Goal: Download file/media

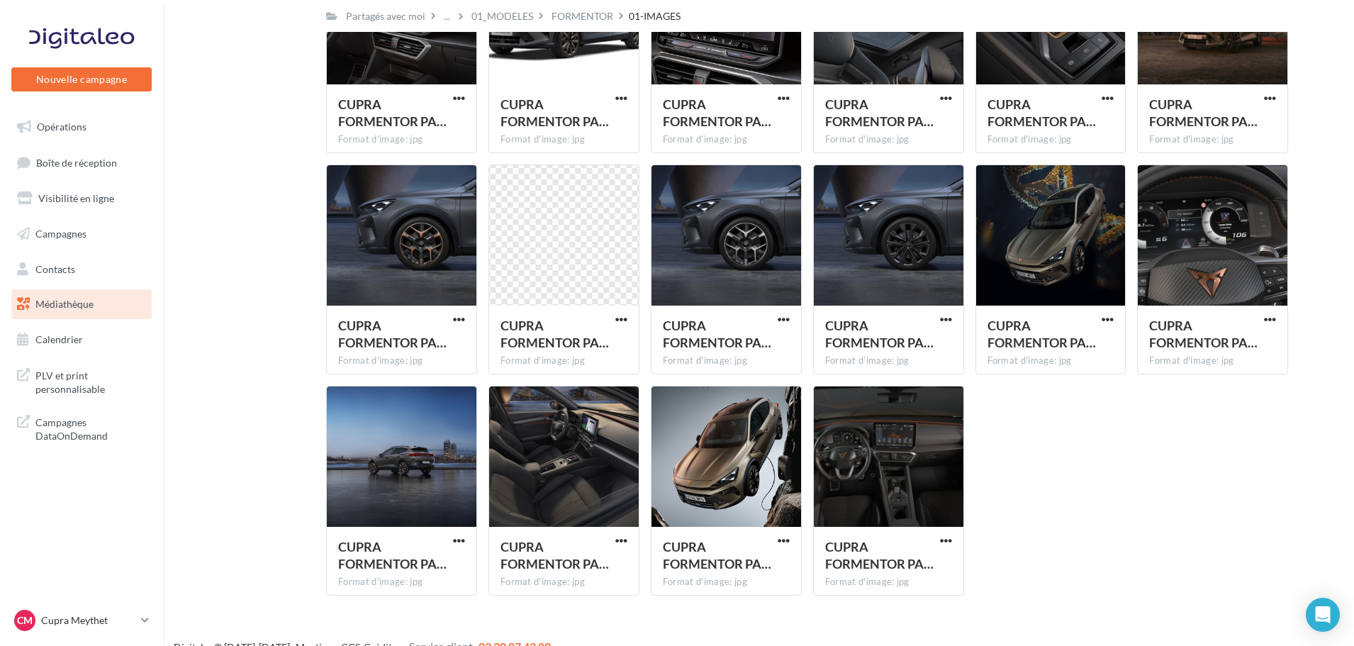
scroll to position [2856, 0]
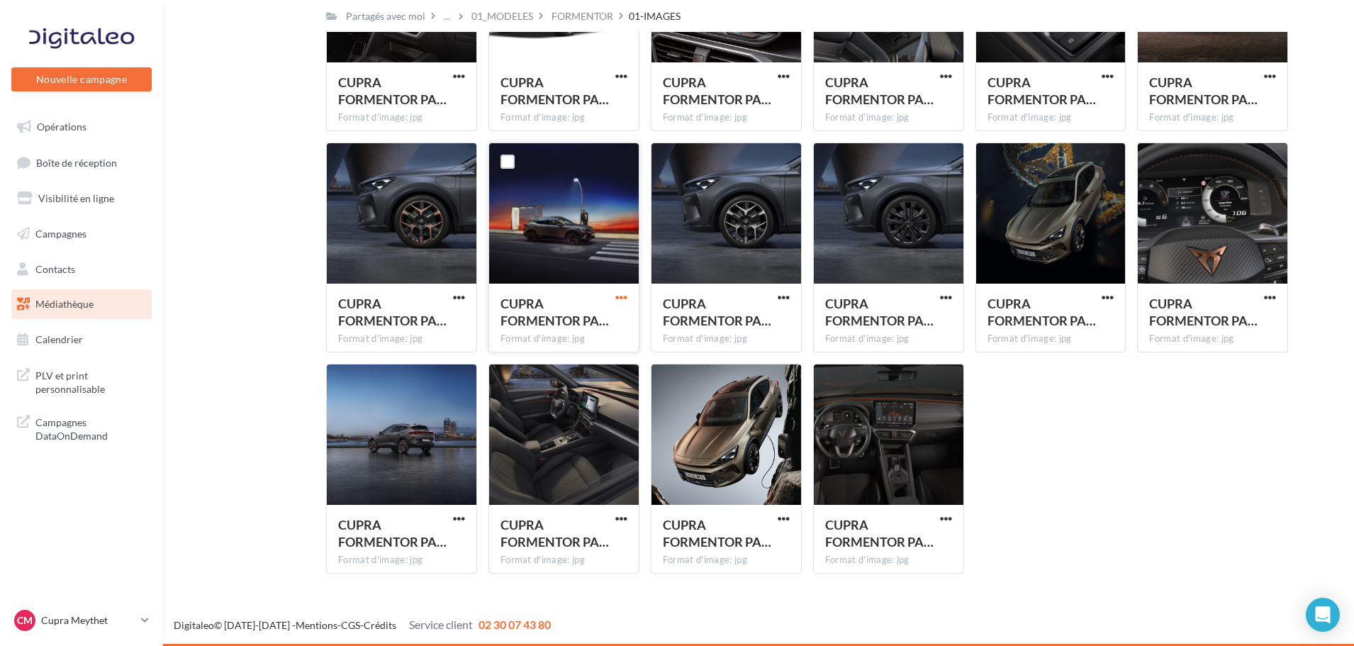
click at [626, 294] on span "button" at bounding box center [622, 297] width 12 height 12
click at [574, 333] on button "Télécharger" at bounding box center [560, 326] width 142 height 37
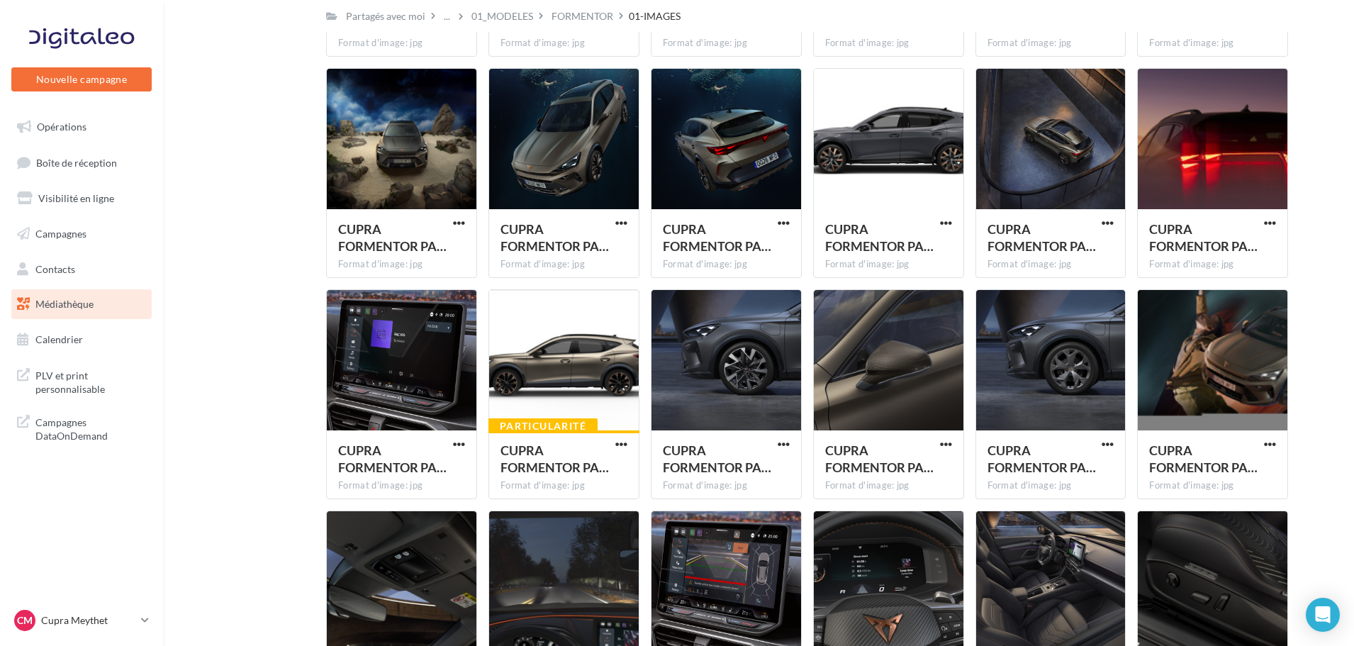
scroll to position [1792, 0]
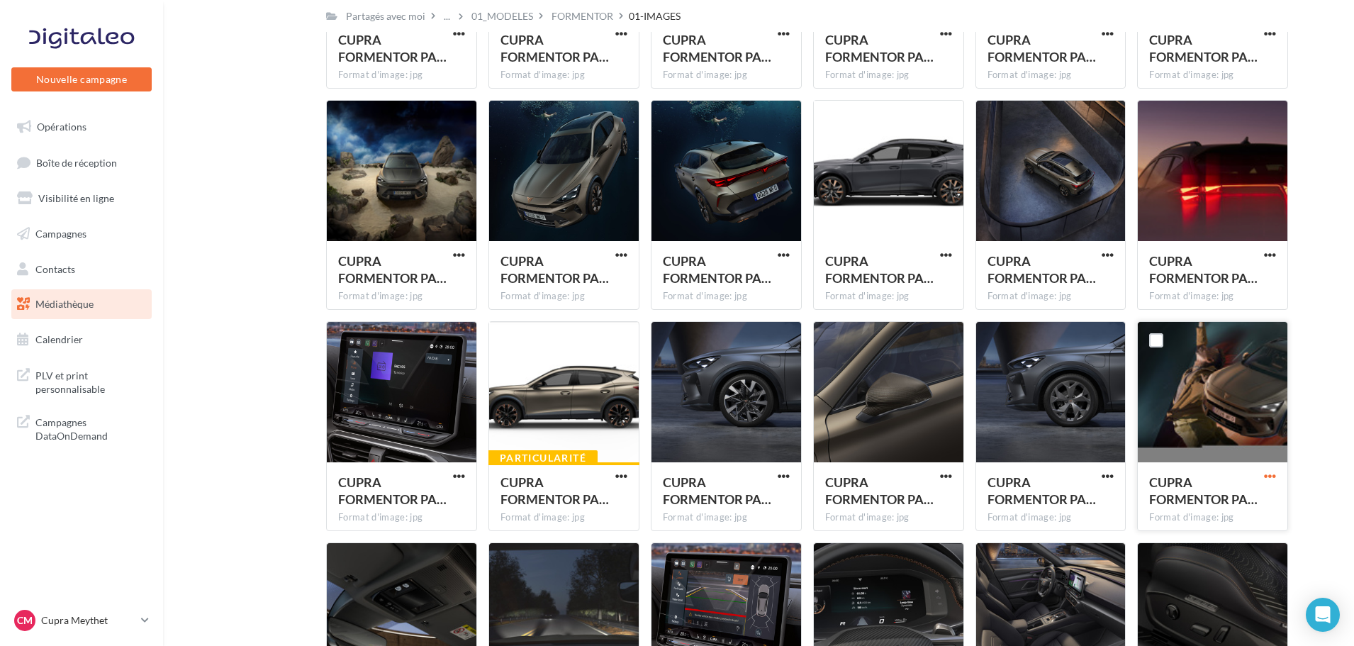
click at [1270, 482] on span "button" at bounding box center [1270, 476] width 12 height 12
click at [1227, 489] on button "Télécharger" at bounding box center [1208, 504] width 142 height 37
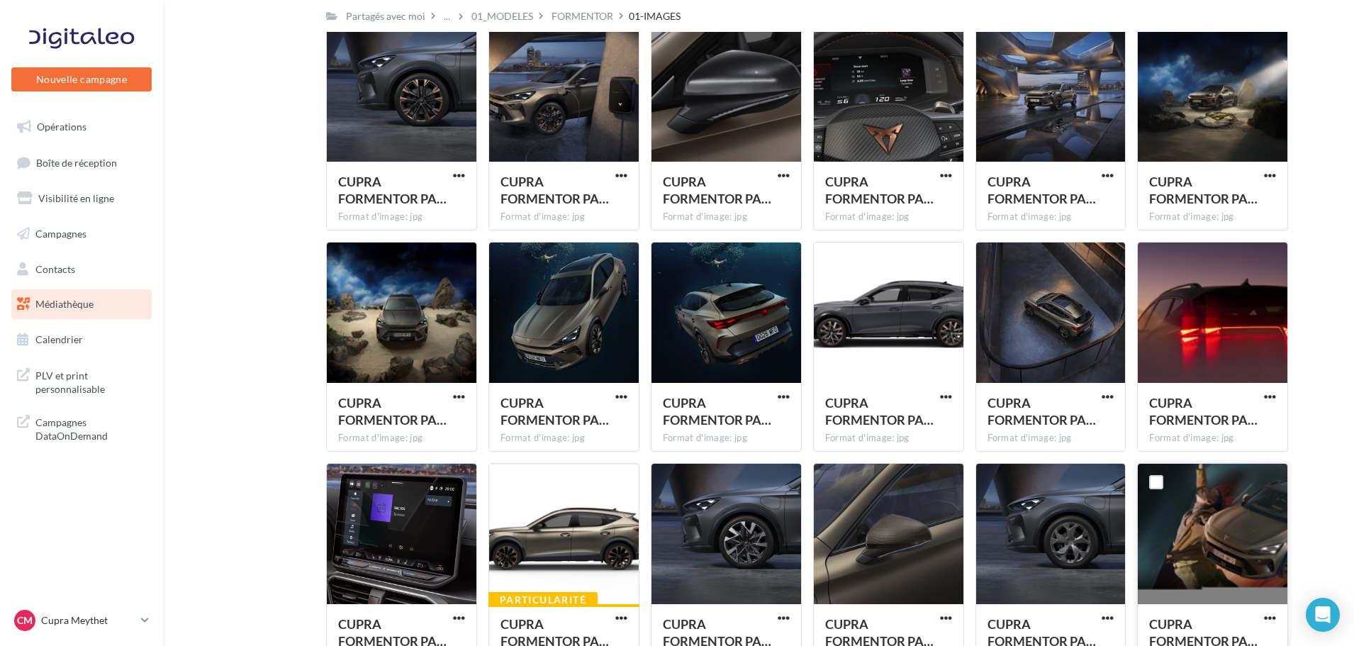
scroll to position [1579, 0]
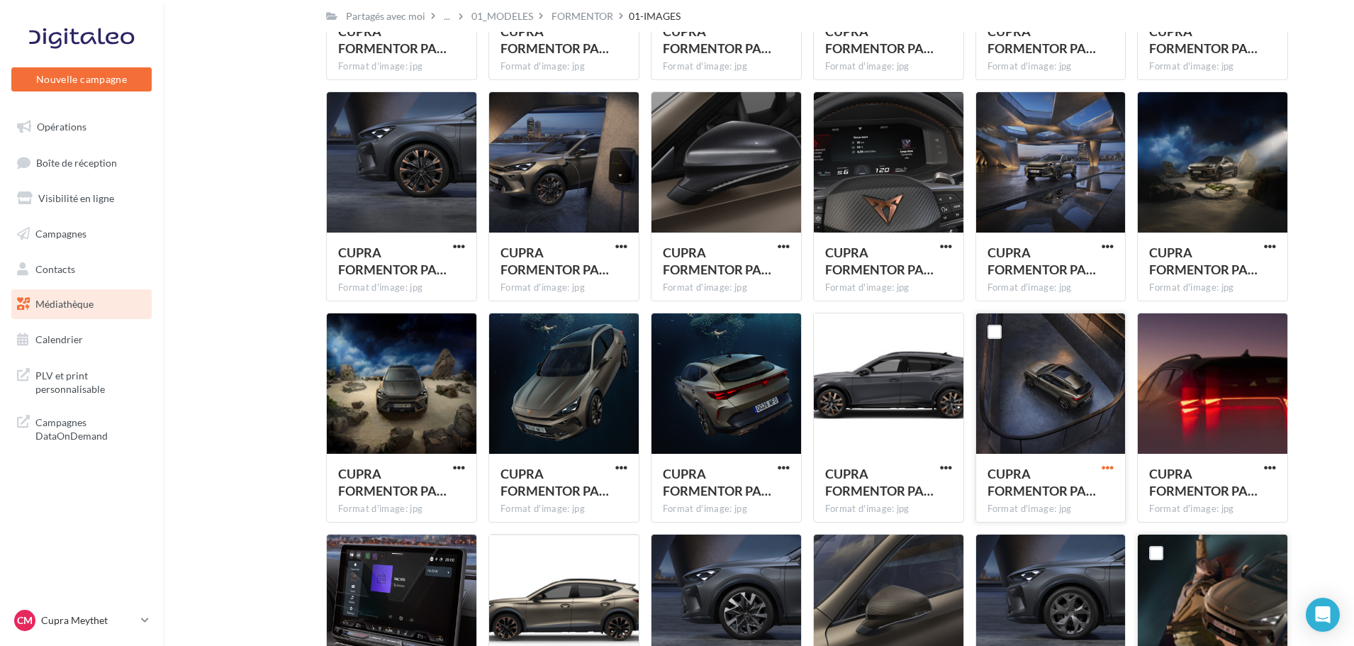
click at [1110, 471] on span "button" at bounding box center [1108, 468] width 12 height 12
click at [1069, 487] on button "Télécharger" at bounding box center [1046, 496] width 142 height 37
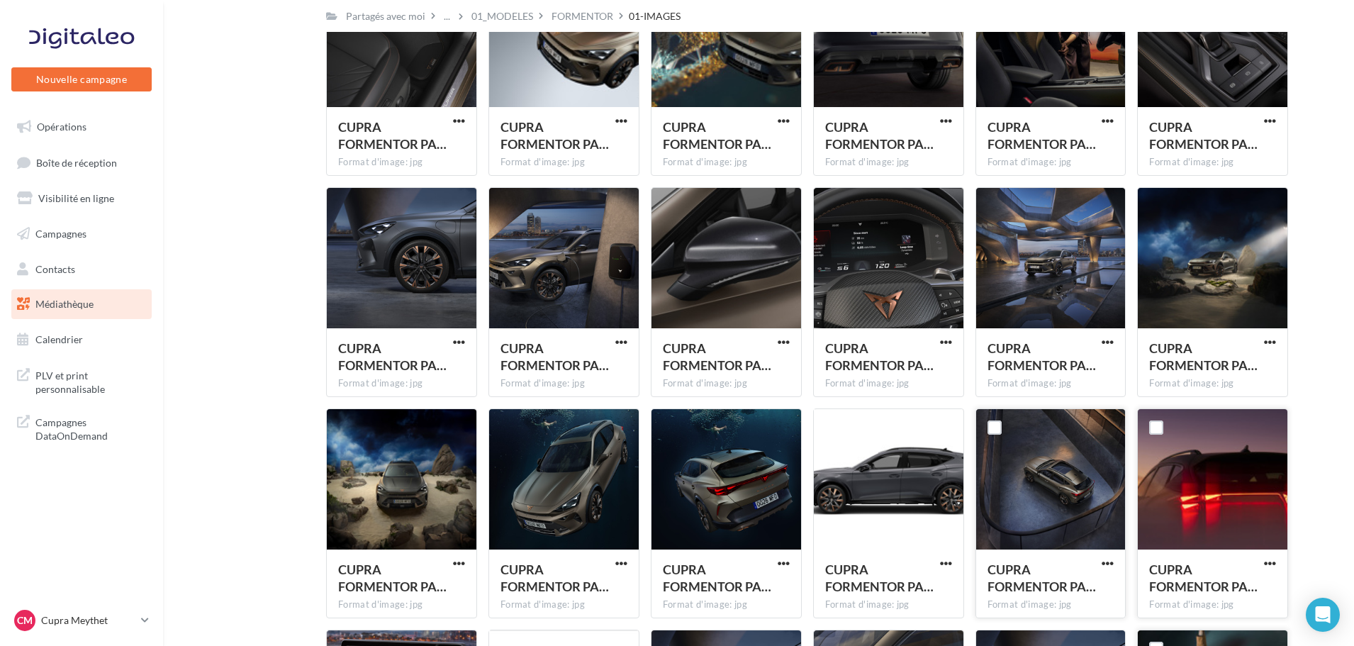
scroll to position [1508, 0]
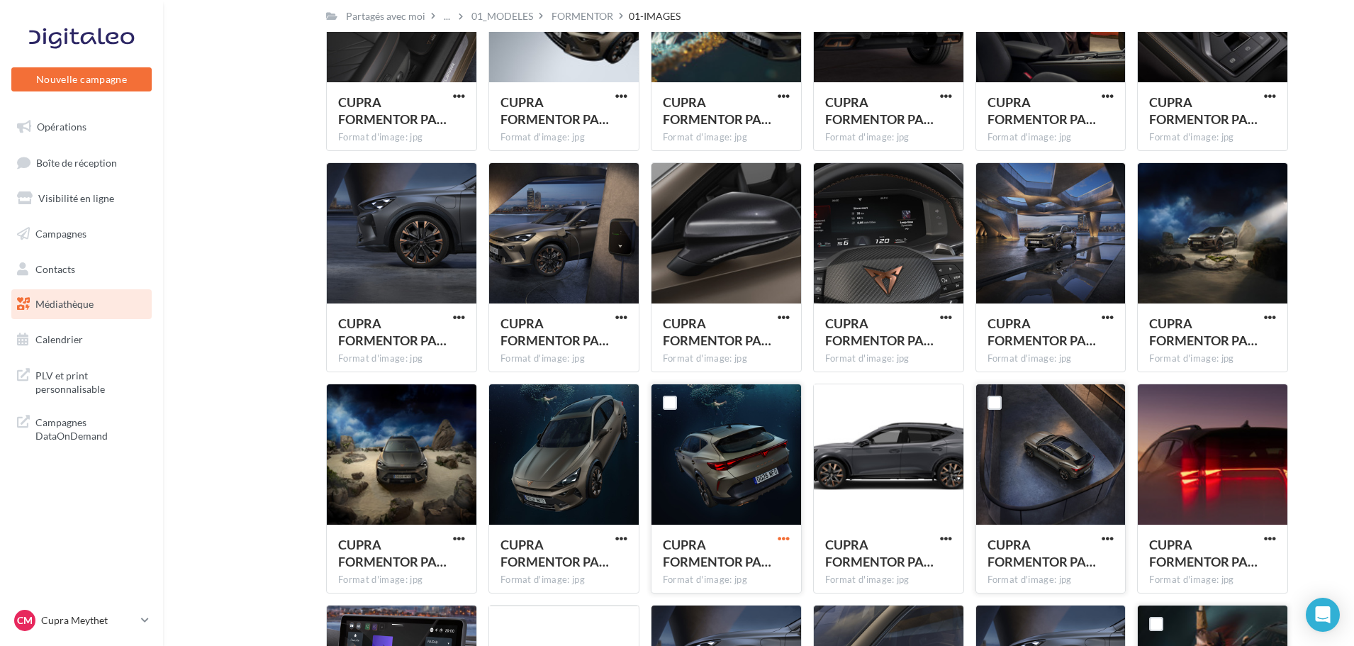
click at [782, 535] on span "button" at bounding box center [784, 539] width 12 height 12
click at [732, 557] on button "Télécharger" at bounding box center [722, 567] width 142 height 37
click at [1271, 313] on span "button" at bounding box center [1270, 317] width 12 height 12
click at [1247, 337] on button "Télécharger" at bounding box center [1208, 346] width 142 height 37
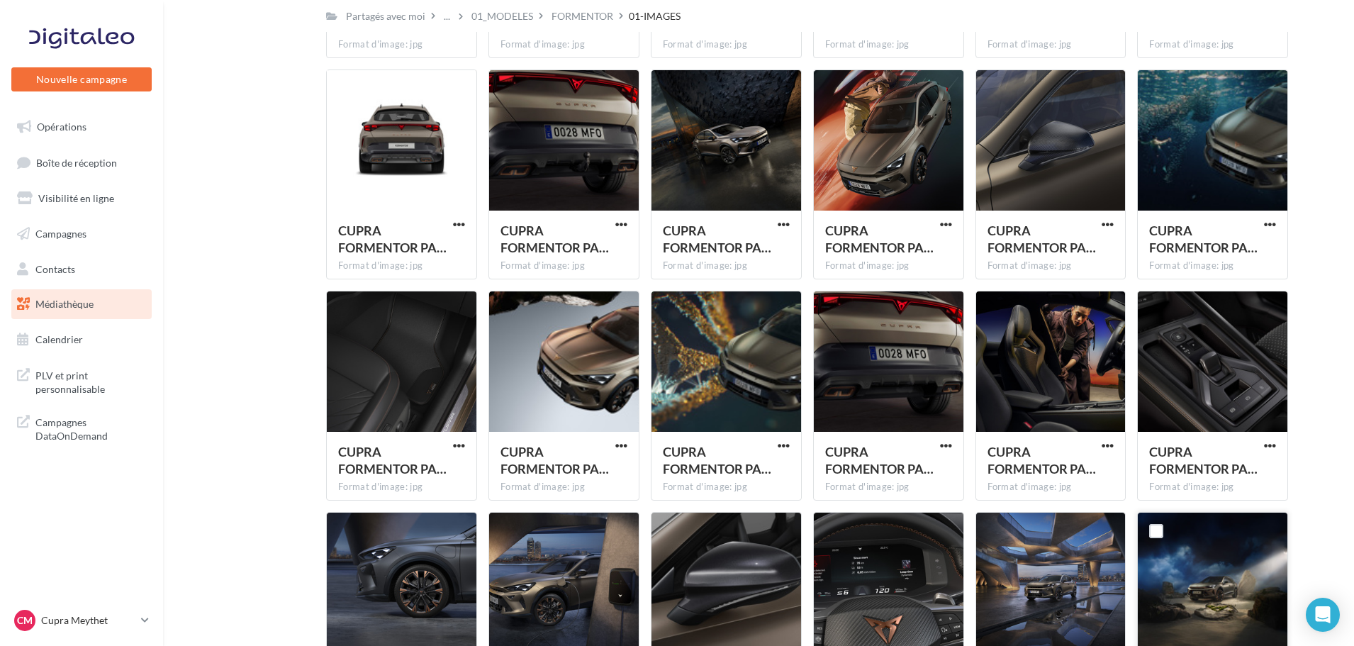
scroll to position [1154, 0]
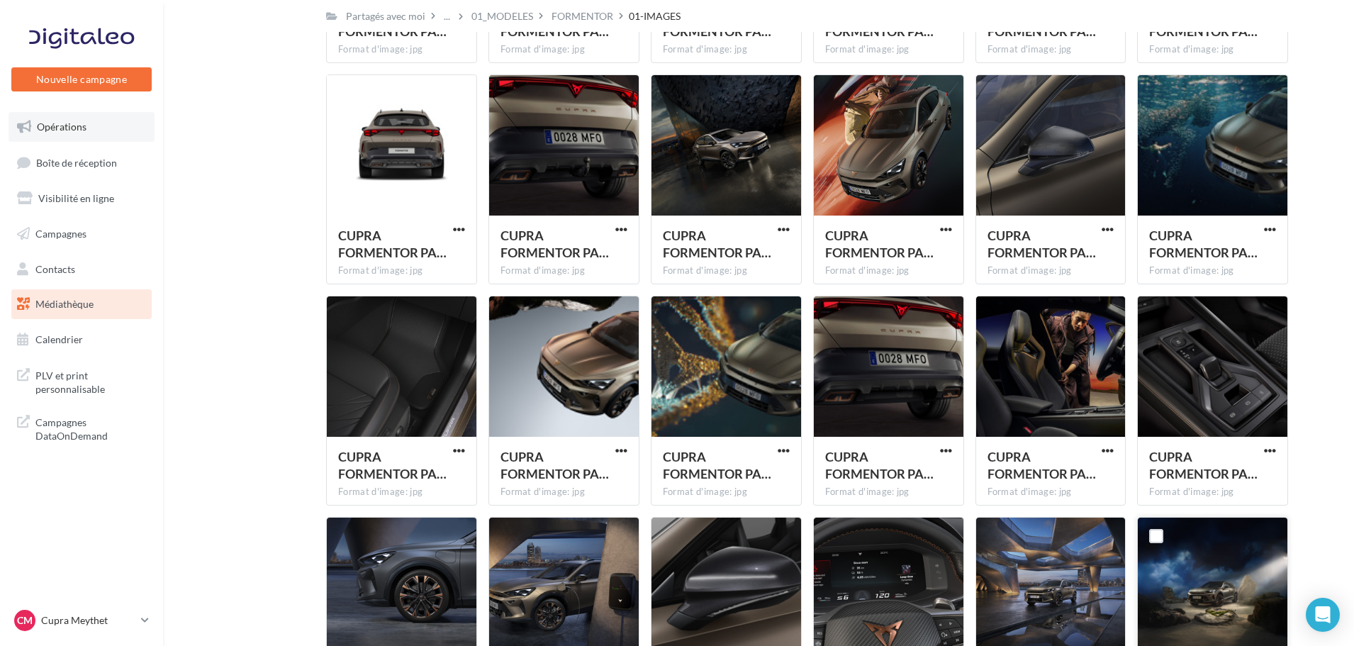
click at [71, 136] on link "Opérations" at bounding box center [82, 127] width 146 height 30
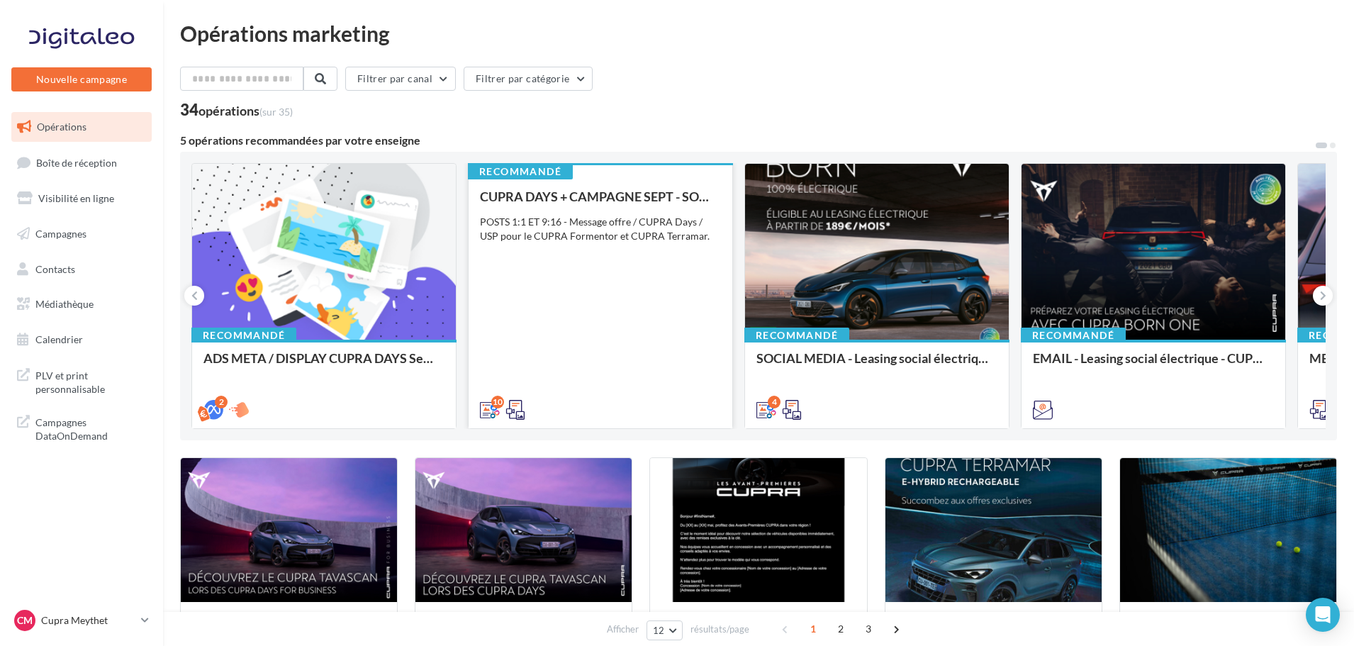
click at [578, 266] on div "CUPRA DAYS + CAMPAGNE SEPT - SOCIAL MEDIA POSTS 1:1 ET 9:16 - Message offre / C…" at bounding box center [600, 302] width 241 height 226
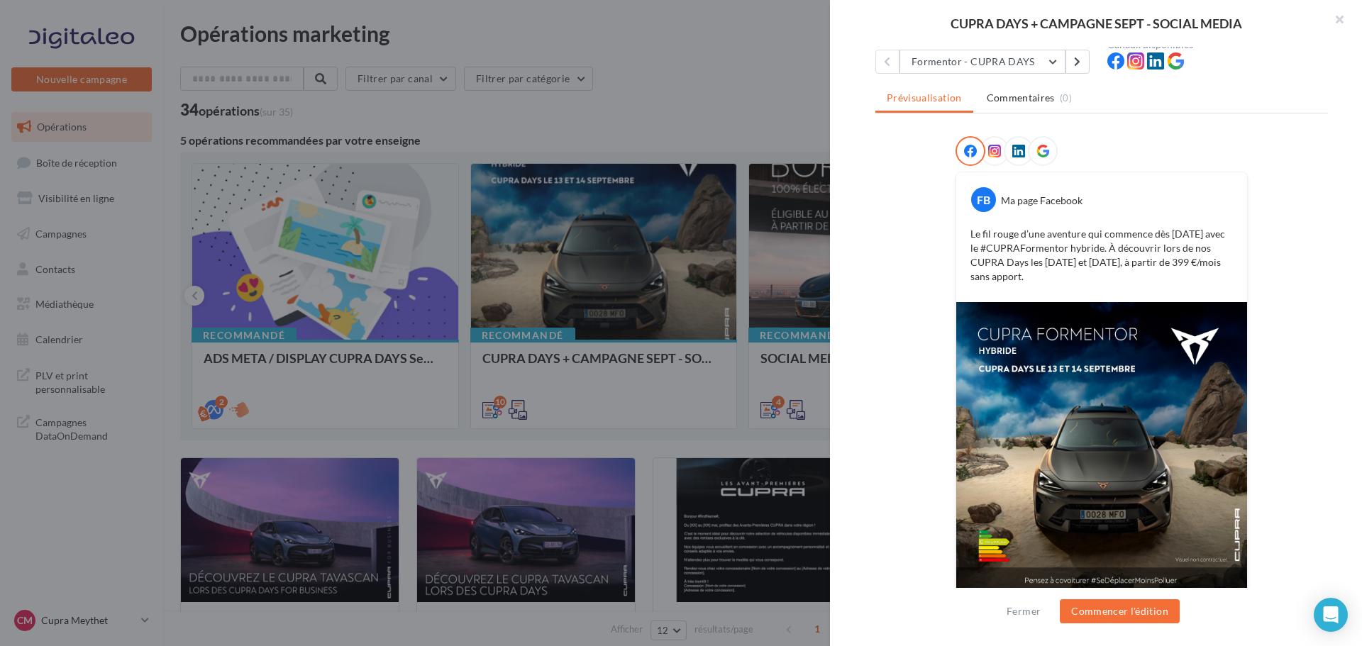
scroll to position [167, 0]
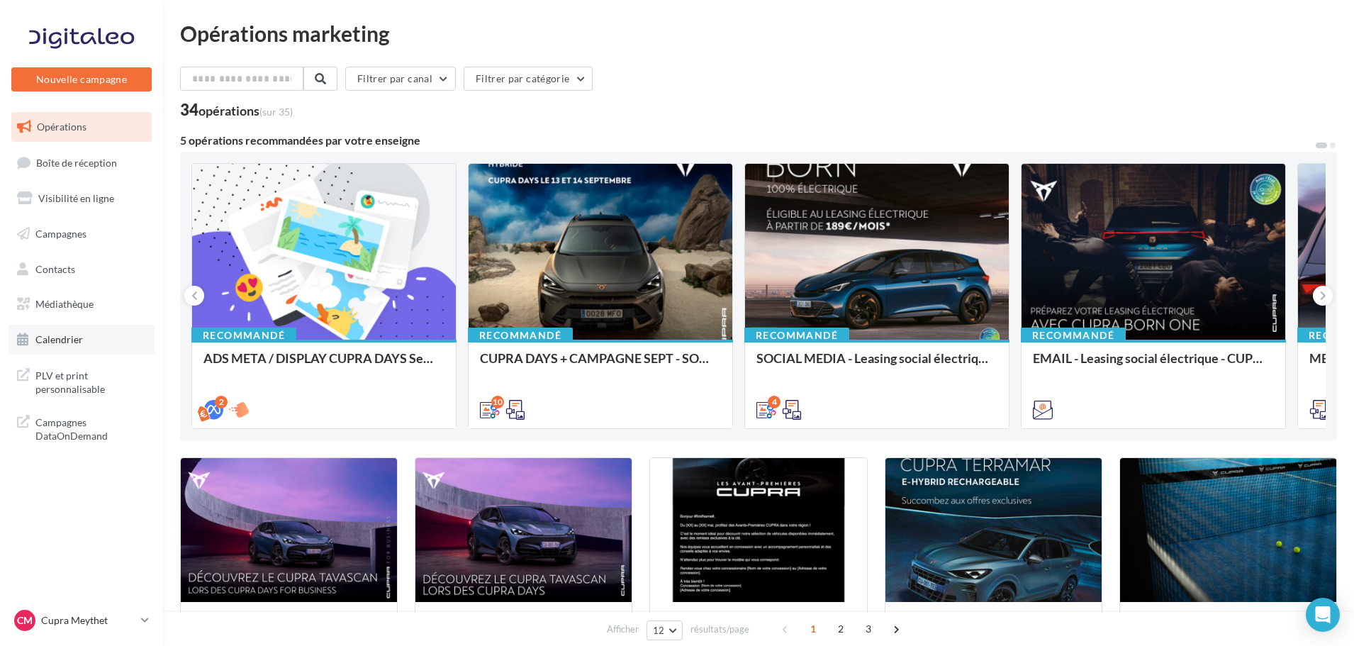
click at [45, 335] on span "Calendrier" at bounding box center [59, 339] width 48 height 12
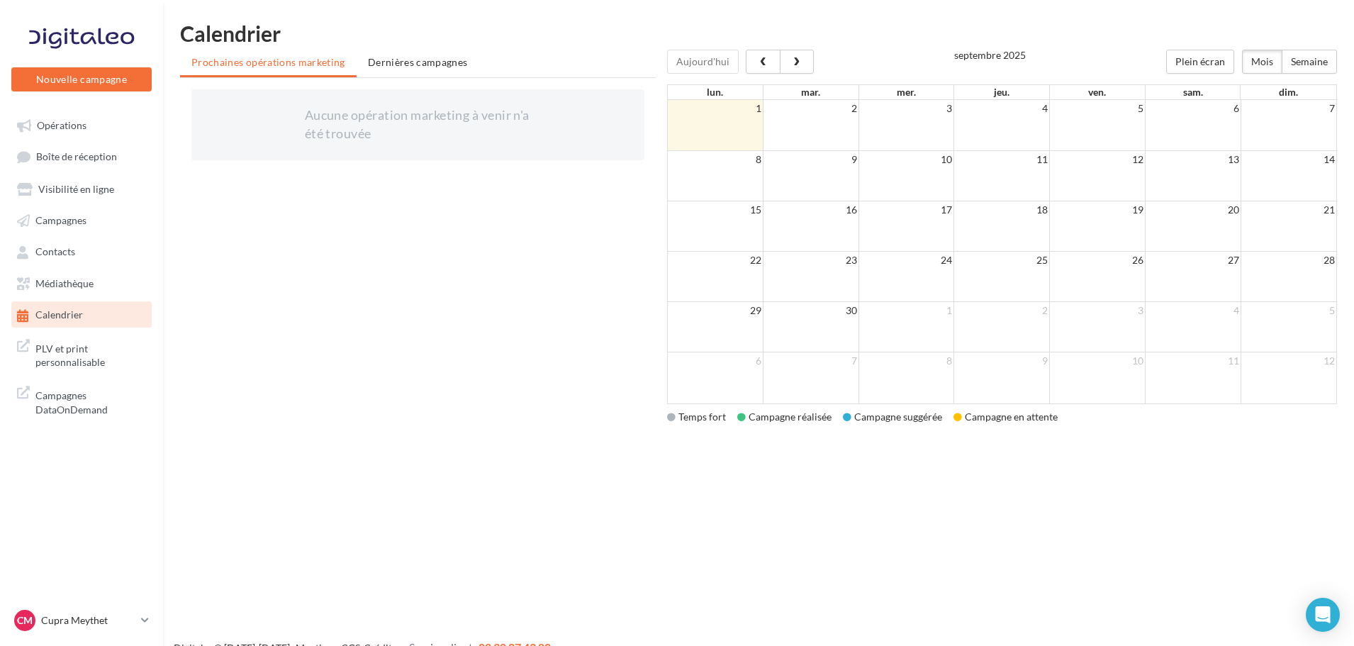
click at [69, 277] on span "Médiathèque" at bounding box center [64, 283] width 58 height 12
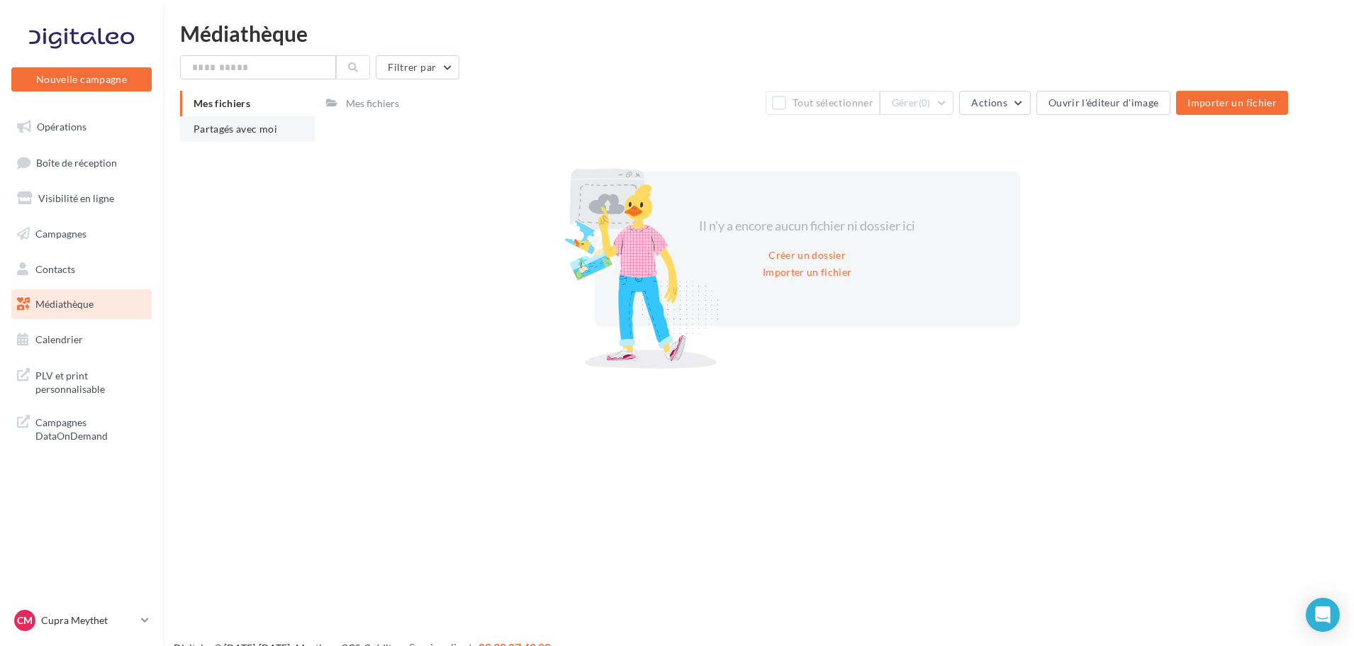
click at [227, 133] on span "Partagés avec moi" at bounding box center [236, 129] width 84 height 12
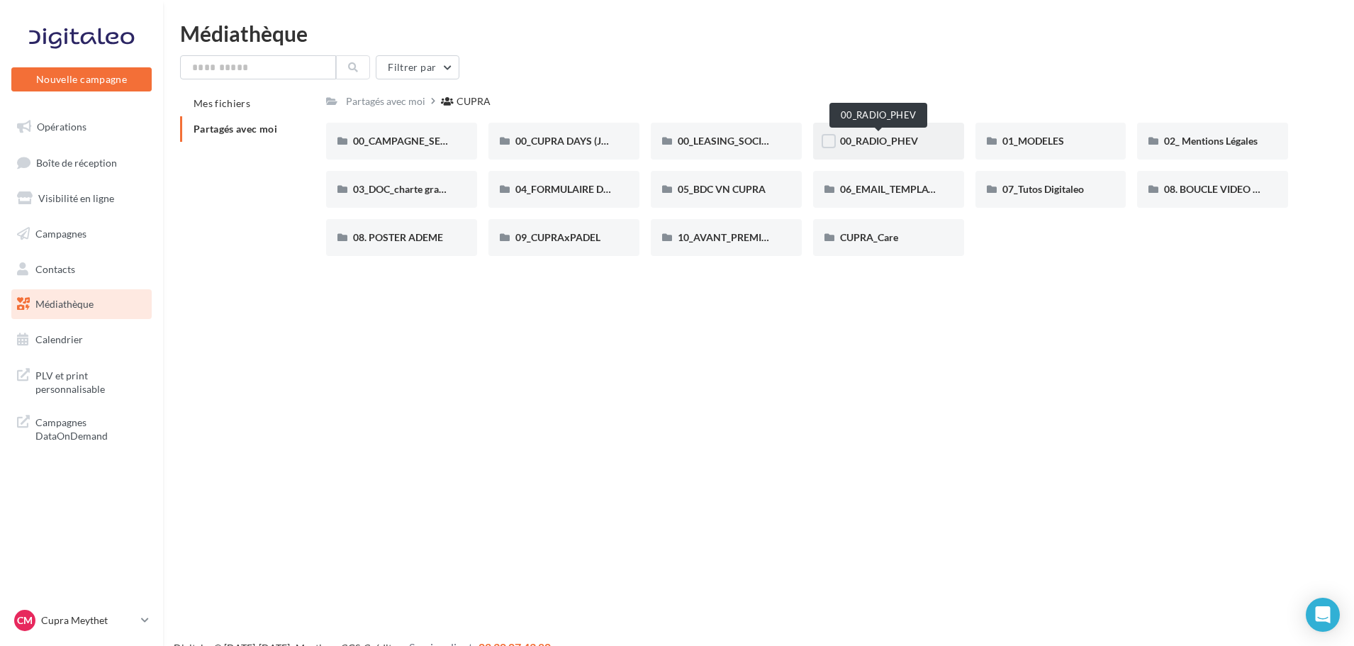
click at [899, 140] on span "00_RADIO_PHEV" at bounding box center [879, 141] width 78 height 12
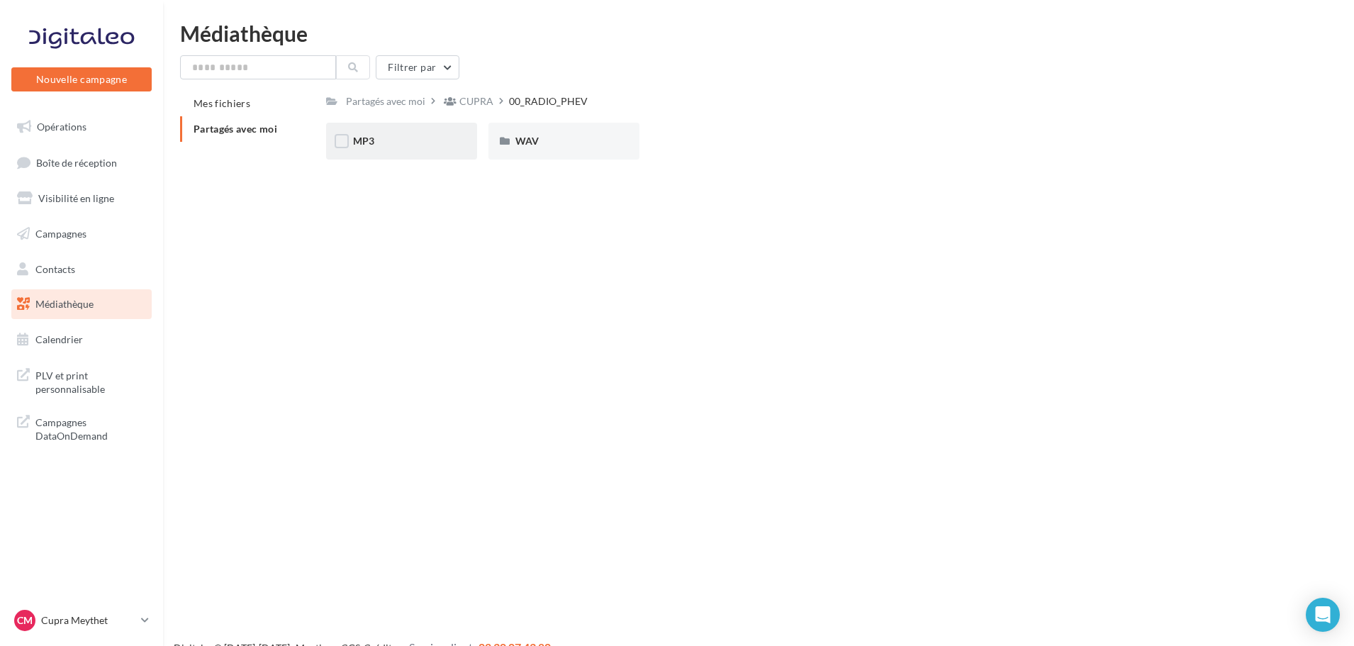
click at [378, 146] on div "MP3" at bounding box center [401, 141] width 97 height 14
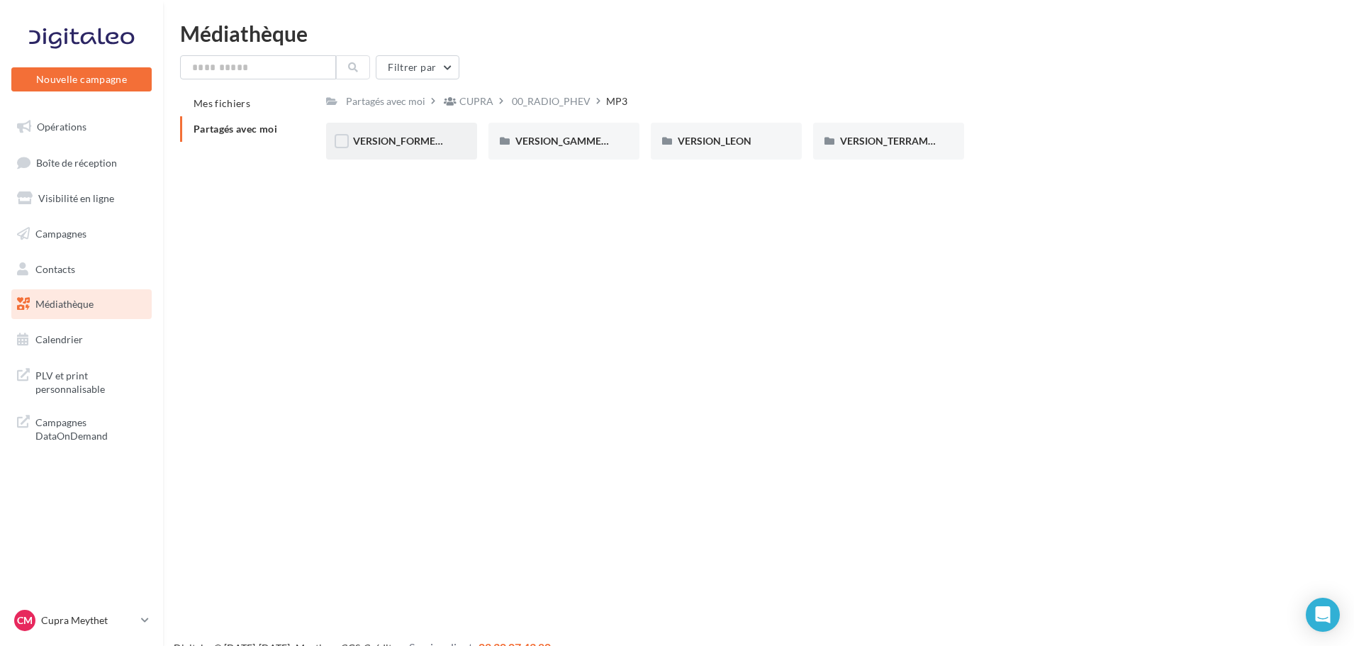
click at [437, 150] on div "VERSION_FORMENTOR" at bounding box center [401, 141] width 151 height 37
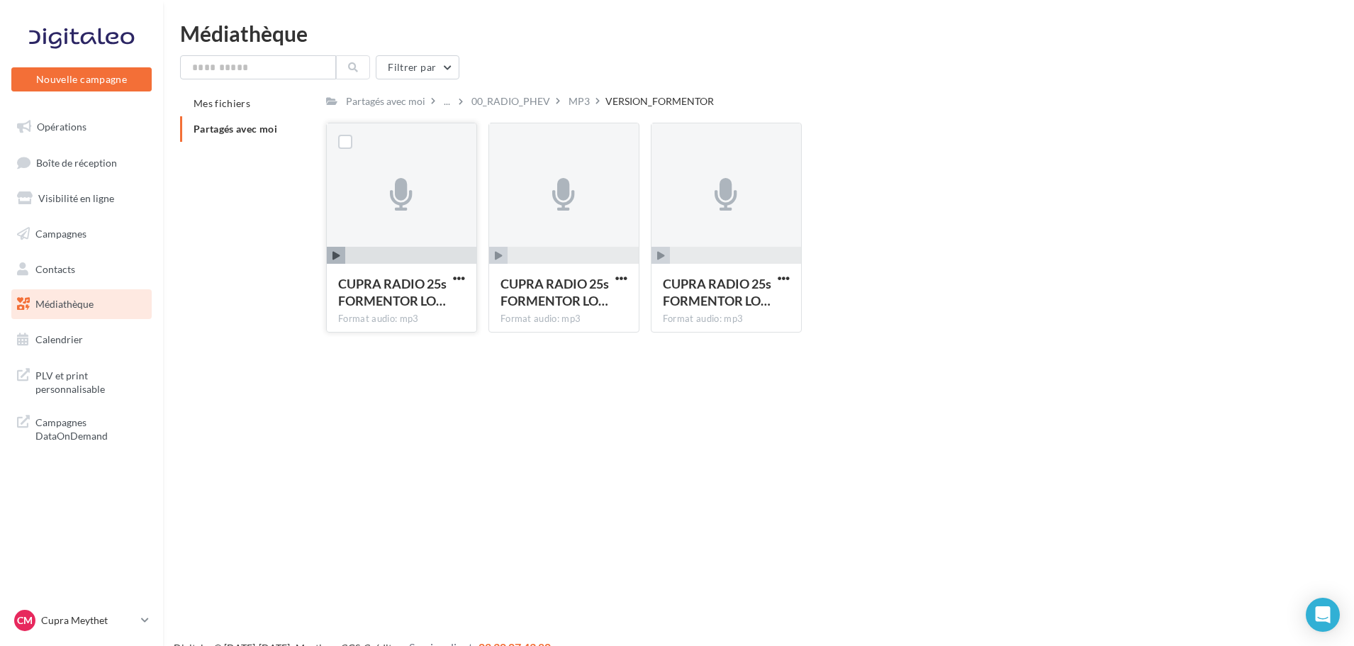
click at [338, 254] on icon "button" at bounding box center [337, 256] width 8 height 9
